Goal: Task Accomplishment & Management: Use online tool/utility

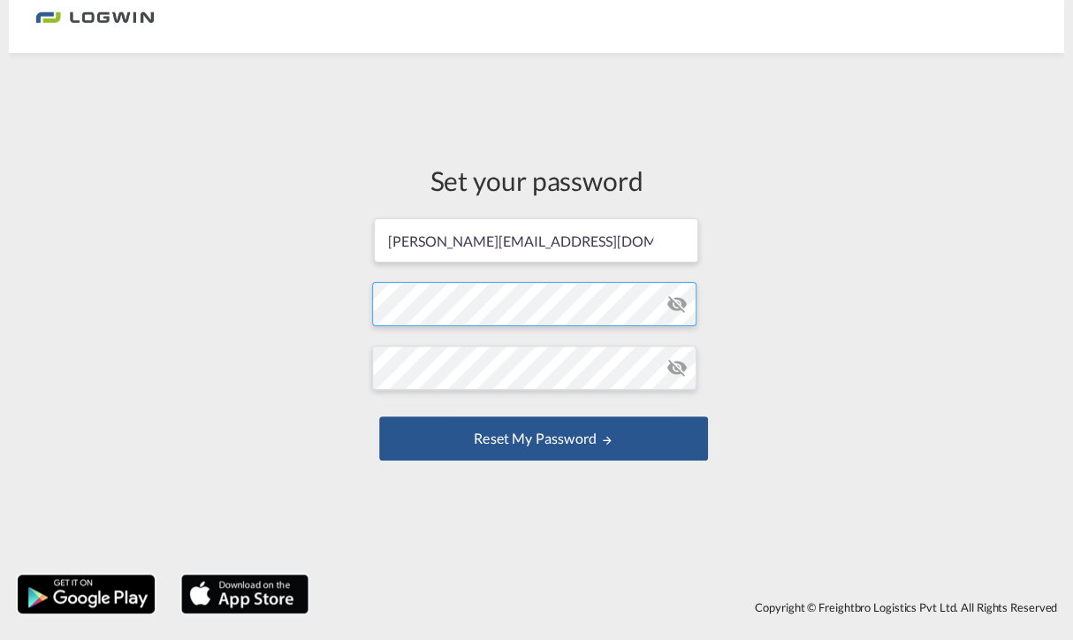
click at [476, 310] on form "[PERSON_NAME][EMAIL_ADDRESS][DOMAIN_NAME] Password must contain the following: …" at bounding box center [536, 341] width 329 height 249
click at [428, 427] on form "[PERSON_NAME][EMAIL_ADDRESS][DOMAIN_NAME] Password must contain the following: …" at bounding box center [536, 341] width 329 height 249
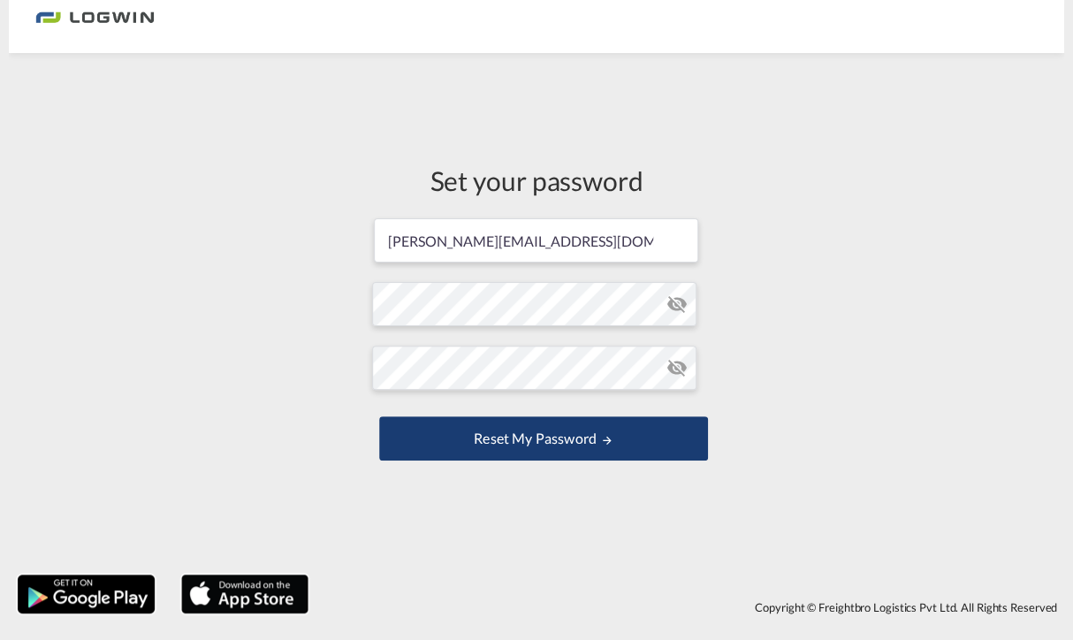
click at [562, 448] on button "Reset my password" at bounding box center [543, 438] width 329 height 44
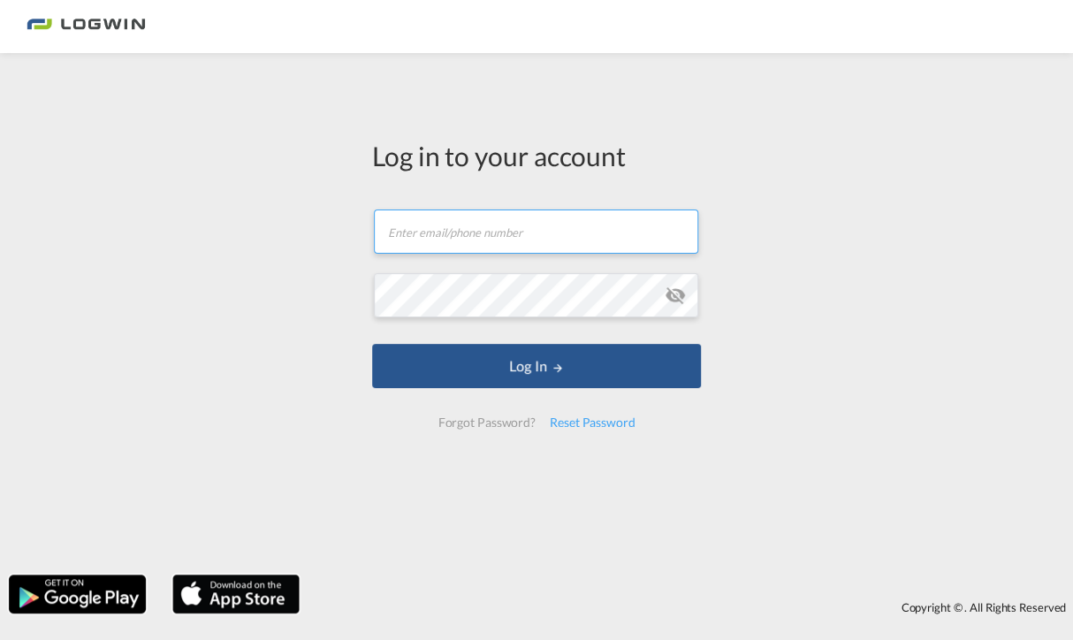
type input "[PERSON_NAME][EMAIL_ADDRESS][DOMAIN_NAME]"
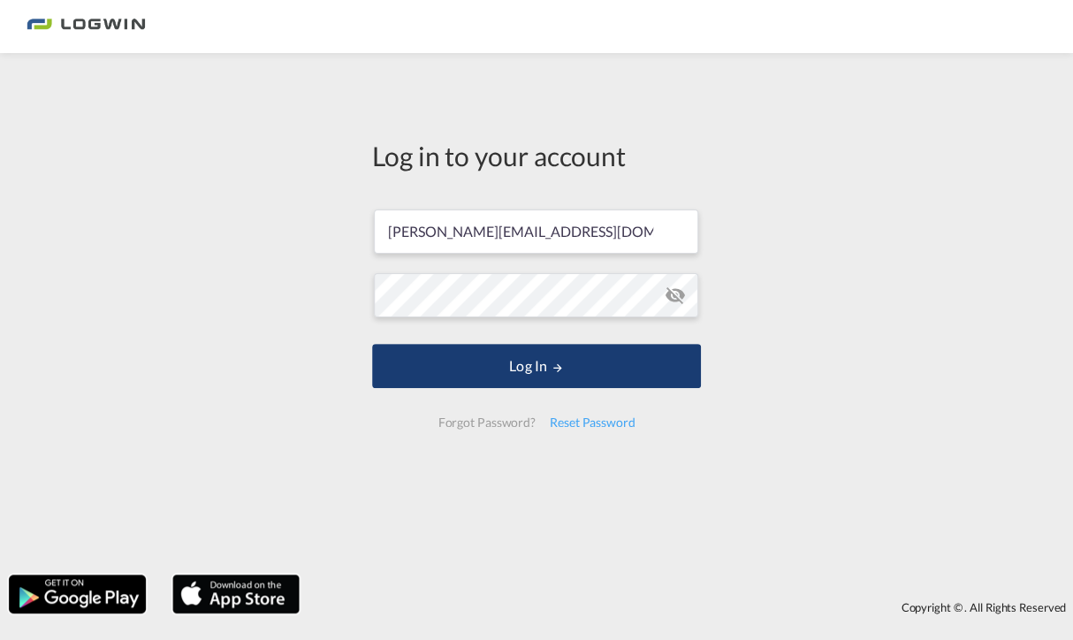
click at [527, 362] on button "Log In" at bounding box center [536, 366] width 329 height 44
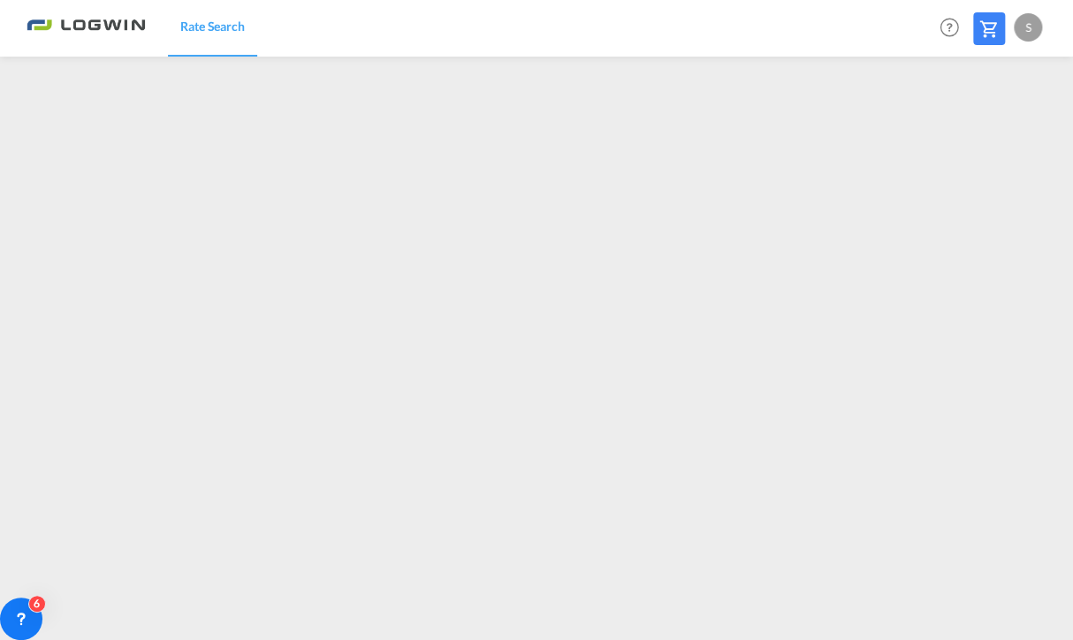
click at [205, 27] on span "Rate Search" at bounding box center [212, 26] width 65 height 15
click at [34, 624] on div at bounding box center [36, 634] width 25 height 25
click at [23, 611] on icon at bounding box center [30, 606] width 18 height 18
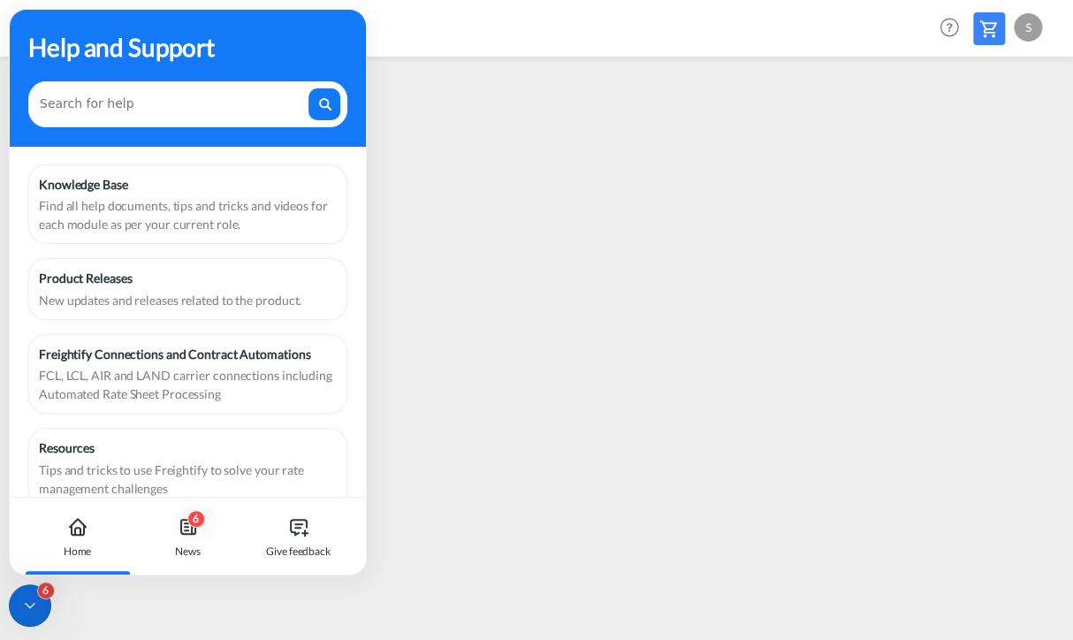
click at [36, 619] on div "6" at bounding box center [30, 605] width 42 height 42
